Goal: Information Seeking & Learning: Find specific fact

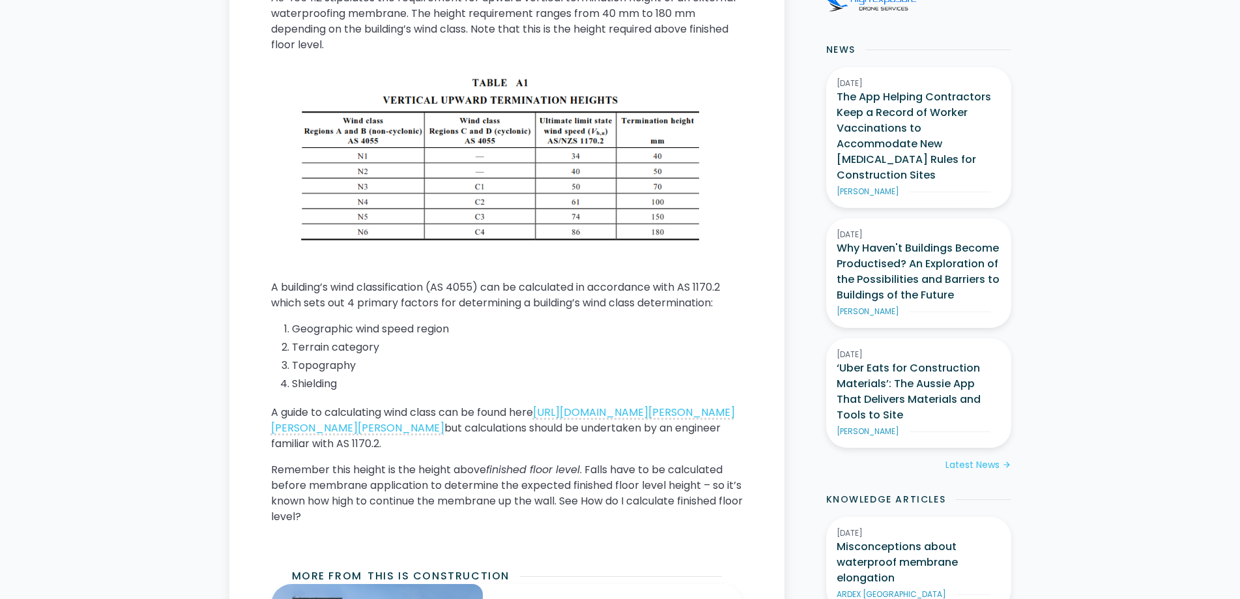
scroll to position [717, 0]
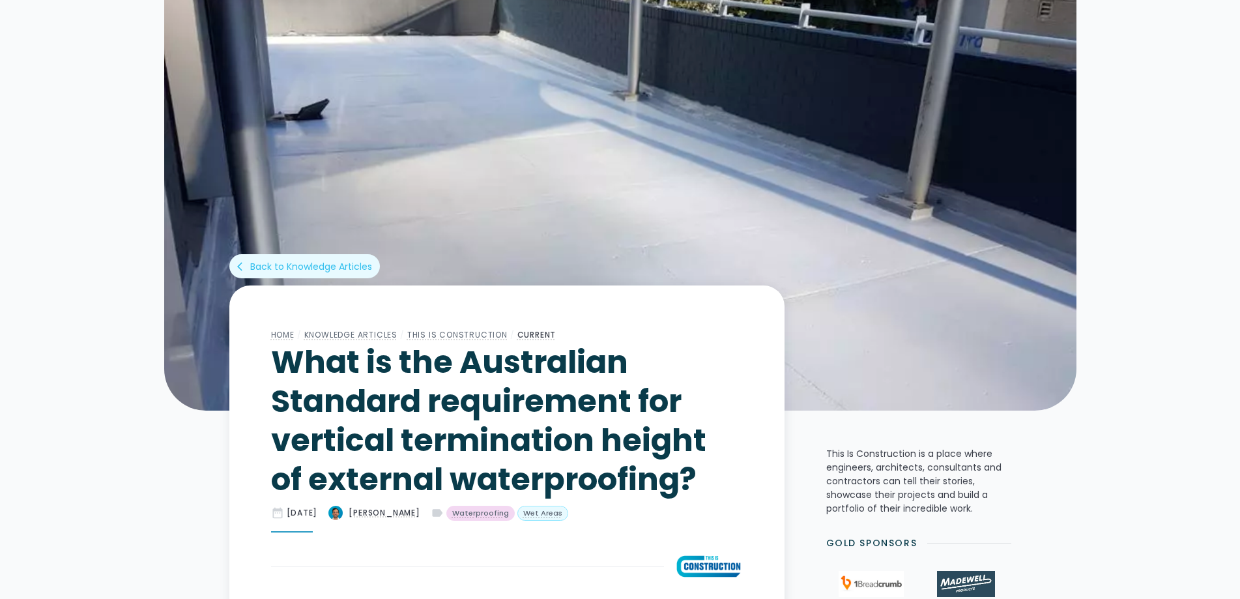
scroll to position [65, 0]
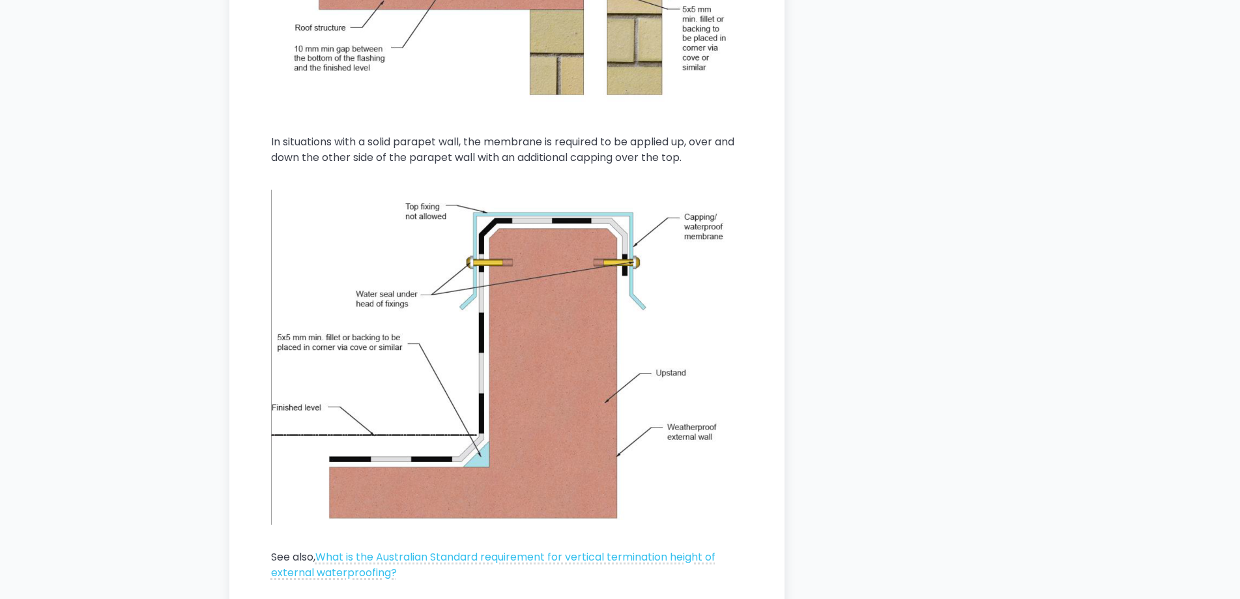
scroll to position [1955, 0]
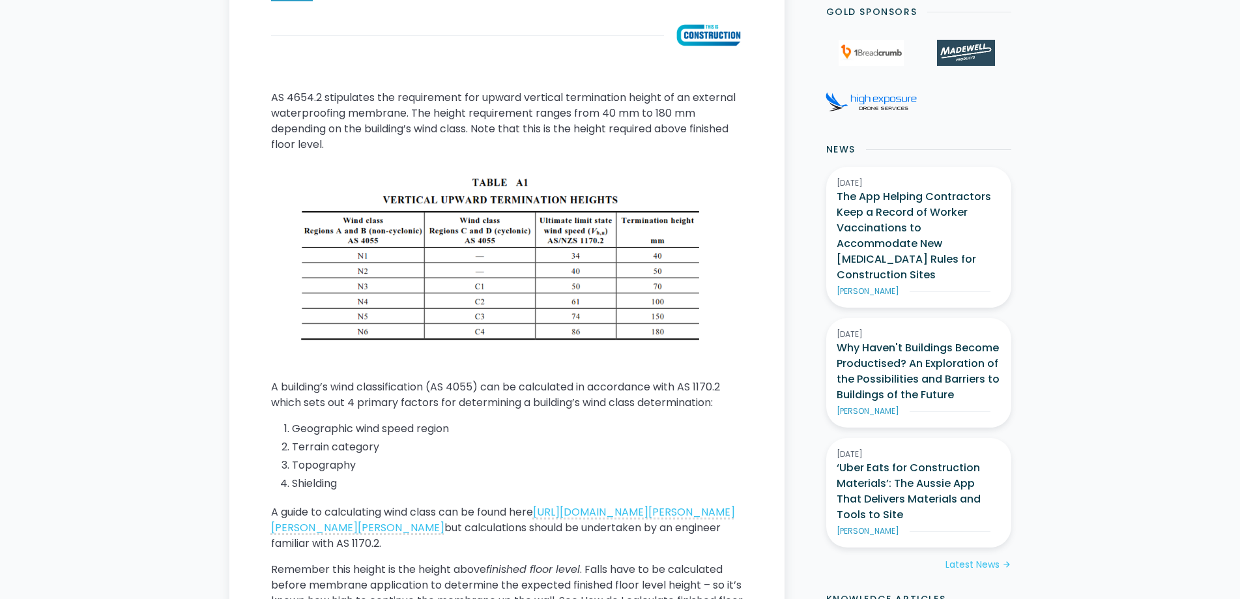
scroll to position [652, 0]
